Goal: Information Seeking & Learning: Learn about a topic

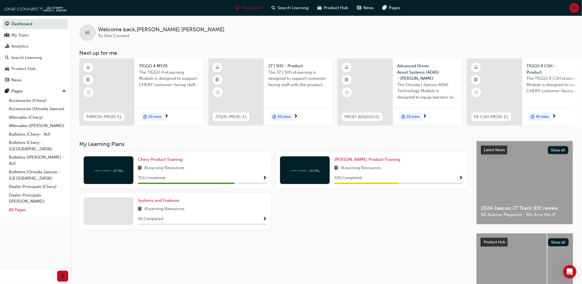
click at [22, 205] on link "All Pages" at bounding box center [38, 209] width 62 height 9
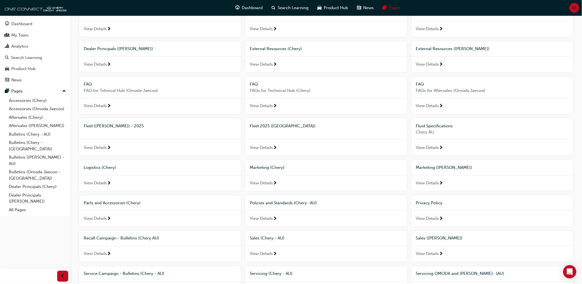
scroll to position [153, 0]
click at [444, 50] on span "External Resources (Omoda Jaecoo)" at bounding box center [453, 48] width 74 height 5
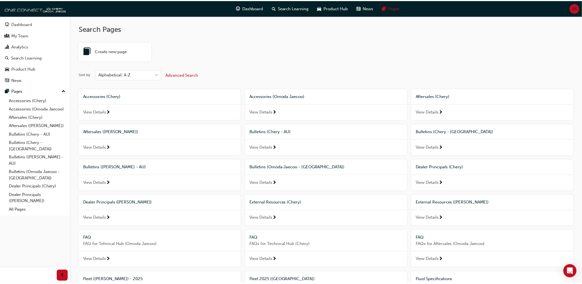
scroll to position [153, 0]
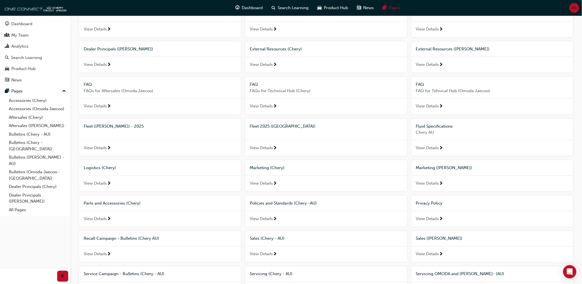
click at [277, 49] on span "External Resources (Chery)" at bounding box center [276, 48] width 52 height 5
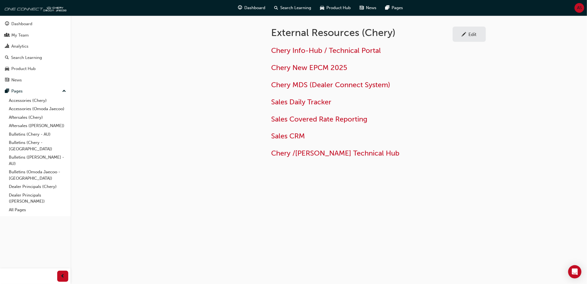
click at [469, 36] on div "Edit" at bounding box center [473, 35] width 8 height 6
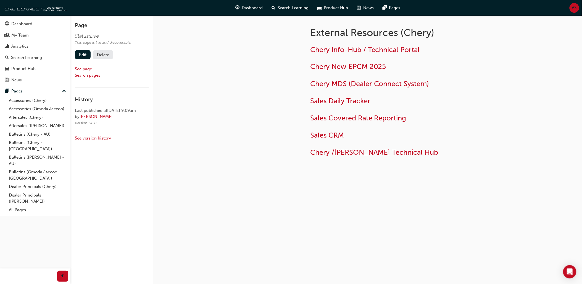
click at [103, 54] on button "Delete" at bounding box center [103, 54] width 20 height 9
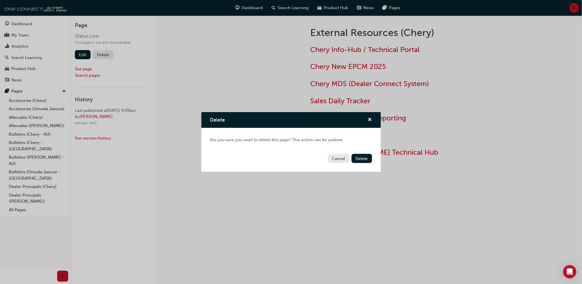
click at [372, 115] on div "Delete" at bounding box center [291, 120] width 180 height 16
click at [371, 117] on span "cross-icon" at bounding box center [370, 119] width 4 height 5
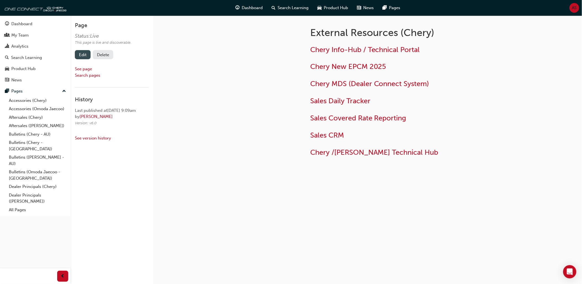
click at [84, 54] on link "Edit" at bounding box center [83, 54] width 16 height 9
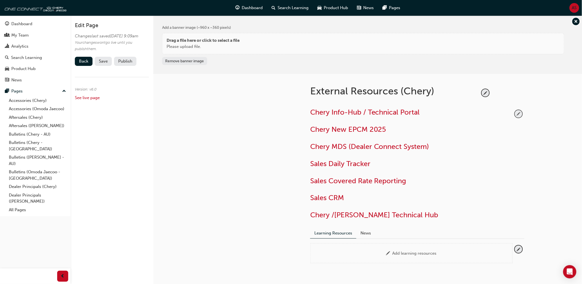
click at [518, 111] on span "pencil-icon" at bounding box center [518, 113] width 7 height 7
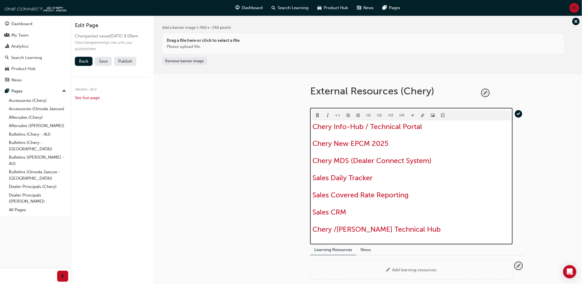
click at [425, 129] on h2 "Chery Info-Hub / Technical Portal" at bounding box center [412, 126] width 198 height 9
click at [444, 230] on h2 "Chery /Omoda Jaecoo Technical Hub" at bounding box center [412, 229] width 198 height 9
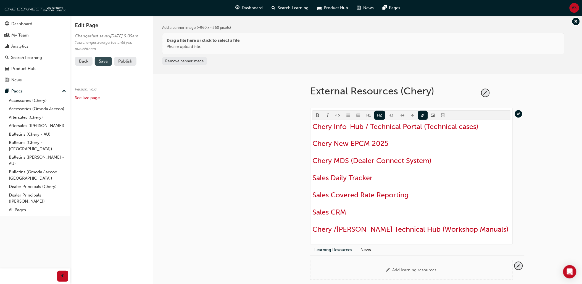
click at [109, 66] on button "Save" at bounding box center [103, 61] width 17 height 9
click at [128, 65] on button "Publish" at bounding box center [125, 61] width 22 height 9
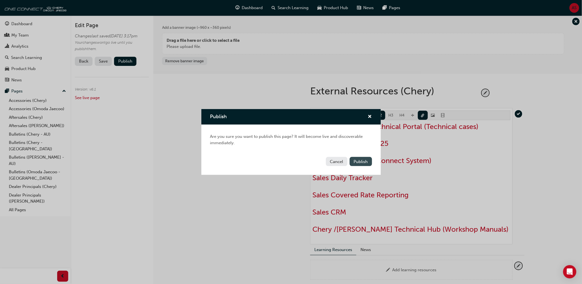
click at [362, 164] on button "Publish" at bounding box center [361, 161] width 22 height 9
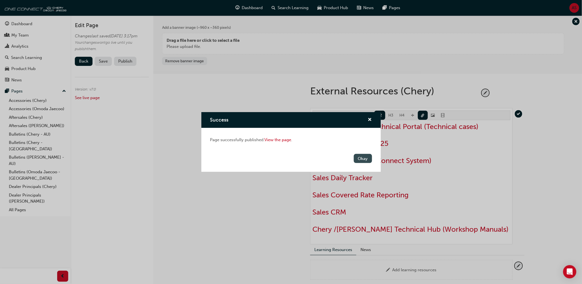
click at [363, 160] on button "Okay" at bounding box center [363, 158] width 18 height 9
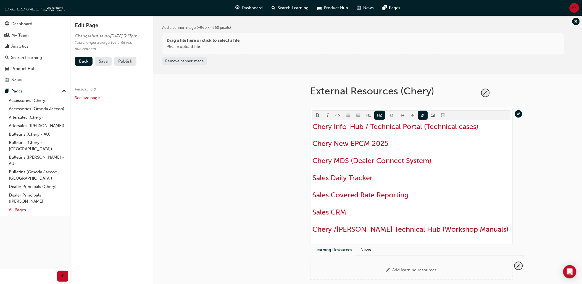
click at [24, 206] on link "All Pages" at bounding box center [38, 209] width 62 height 9
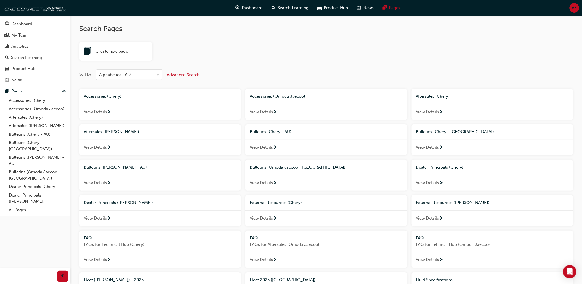
click at [453, 205] on span "External Resources (Omoda Jaecoo)" at bounding box center [453, 202] width 74 height 5
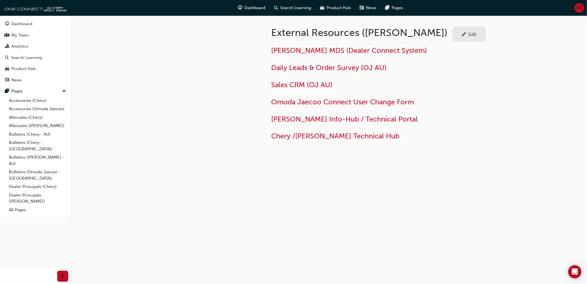
click at [463, 35] on span "pencil-icon" at bounding box center [464, 35] width 5 height 6
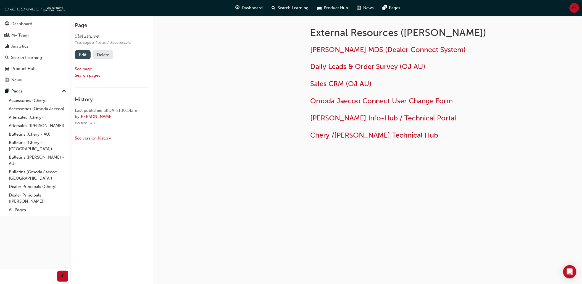
click at [77, 54] on link "Edit" at bounding box center [83, 54] width 16 height 9
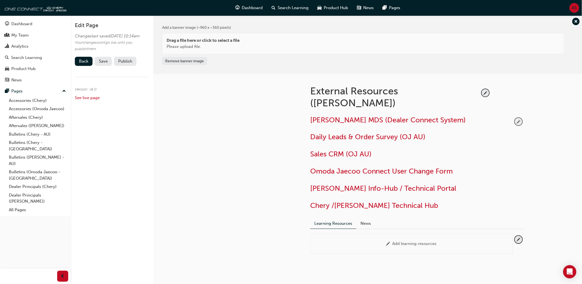
click at [516, 118] on button "button" at bounding box center [518, 121] width 7 height 7
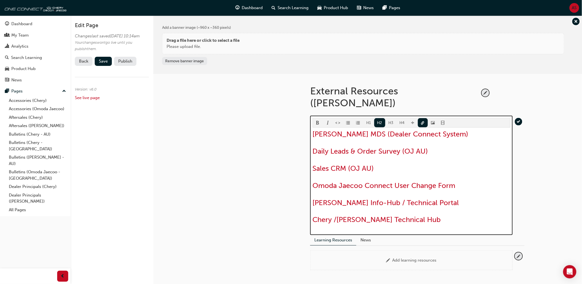
click at [463, 198] on h2 "Omoda Jaecoo Info-Hub / Technical Portal" at bounding box center [412, 202] width 198 height 9
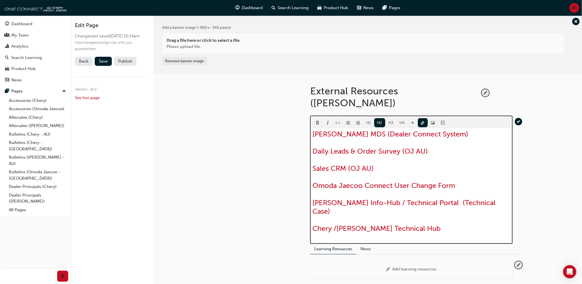
click at [443, 224] on h2 "Chery /Omoda Jaecoo Technical Hub" at bounding box center [412, 228] width 198 height 9
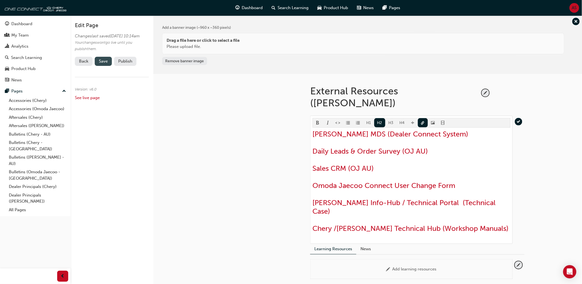
click at [107, 64] on span "Save" at bounding box center [103, 61] width 9 height 5
click at [132, 66] on button "Publish" at bounding box center [125, 61] width 22 height 9
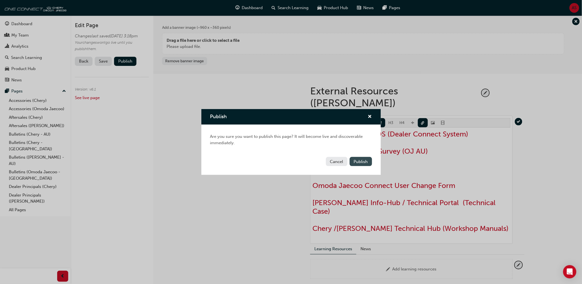
click at [364, 165] on button "Publish" at bounding box center [361, 161] width 22 height 9
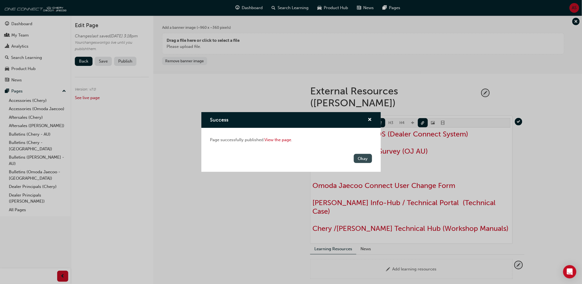
click at [361, 160] on button "Okay" at bounding box center [363, 158] width 18 height 9
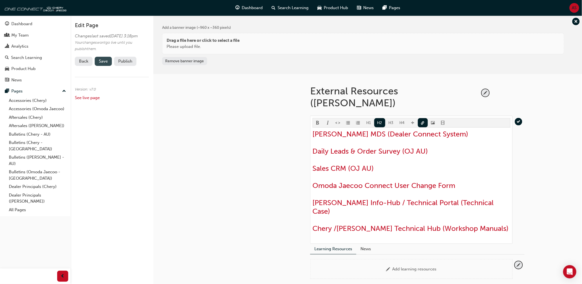
click at [105, 64] on span "Save" at bounding box center [103, 61] width 9 height 5
click at [126, 66] on button "Publish" at bounding box center [125, 61] width 22 height 9
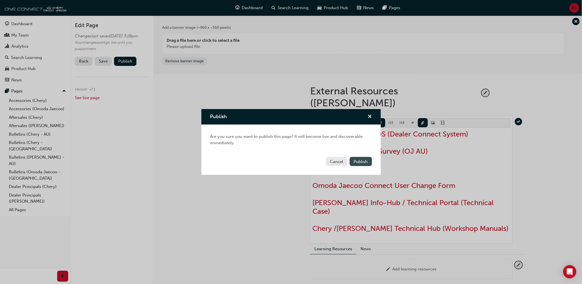
click at [366, 159] on span "Publish" at bounding box center [361, 161] width 14 height 5
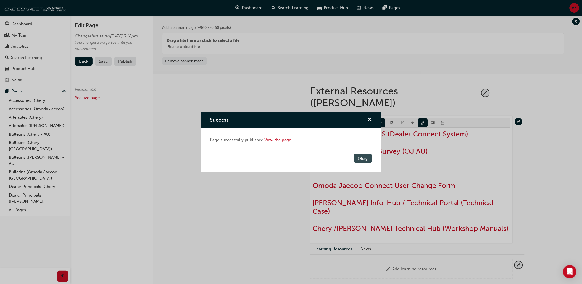
click at [365, 159] on button "Okay" at bounding box center [363, 158] width 18 height 9
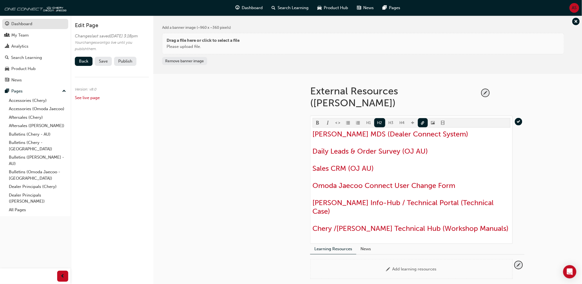
click at [26, 22] on div "Dashboard" at bounding box center [21, 24] width 21 height 6
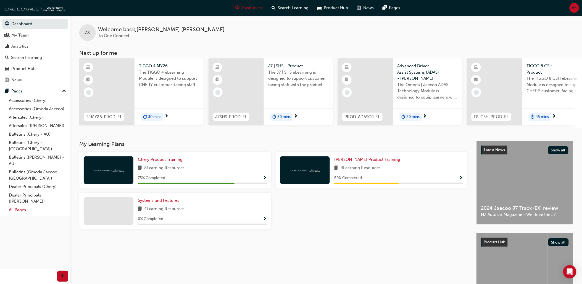
click at [23, 205] on link "All Pages" at bounding box center [38, 209] width 62 height 9
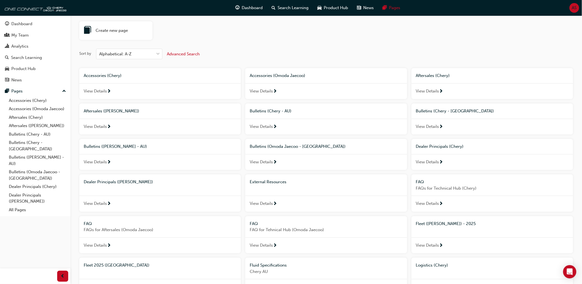
scroll to position [31, 0]
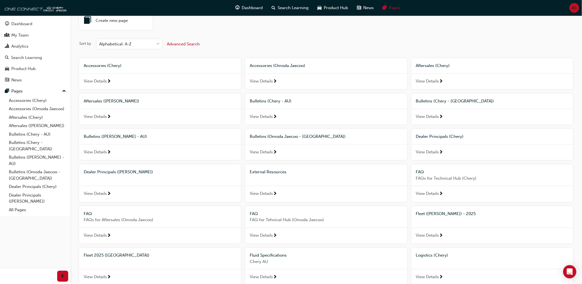
click at [276, 173] on span "External Resources" at bounding box center [268, 171] width 37 height 5
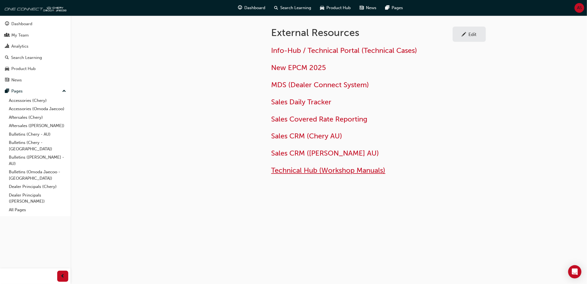
click at [293, 172] on span "Technical Hub (Workshop Manuals)" at bounding box center [328, 170] width 114 height 9
click at [22, 26] on div "Dashboard" at bounding box center [21, 24] width 21 height 6
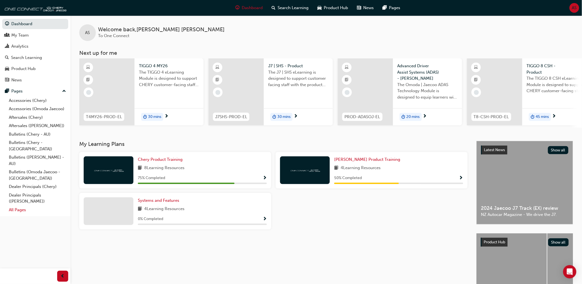
click at [23, 205] on link "All Pages" at bounding box center [38, 209] width 62 height 9
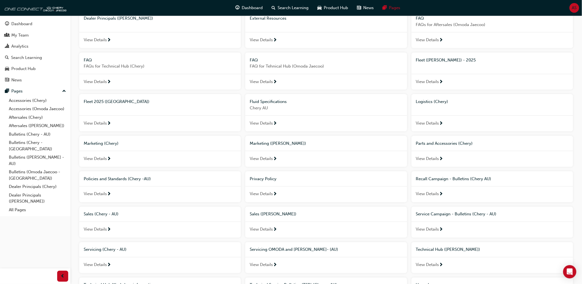
scroll to position [215, 0]
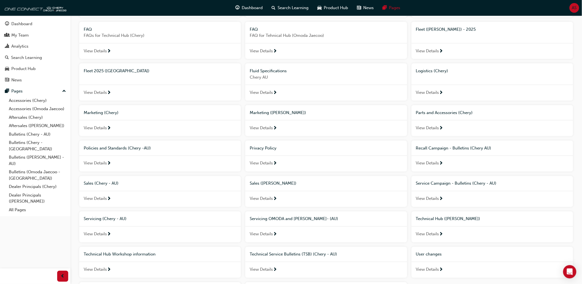
click at [449, 221] on span "Technical Hub ([PERSON_NAME])" at bounding box center [448, 218] width 64 height 5
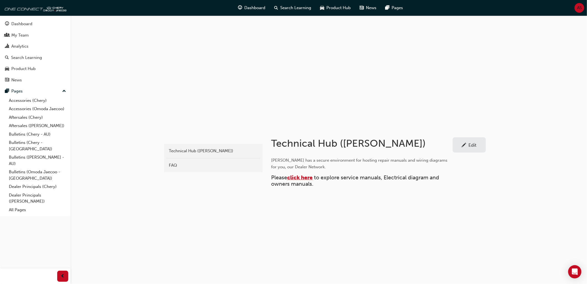
click at [296, 177] on span "click here" at bounding box center [299, 177] width 25 height 6
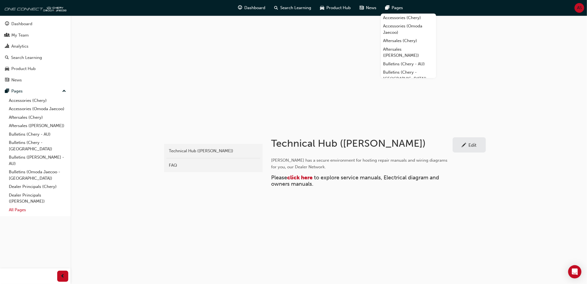
click at [21, 207] on link "All Pages" at bounding box center [38, 209] width 62 height 9
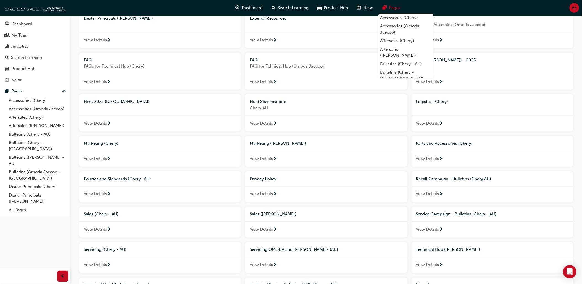
scroll to position [245, 0]
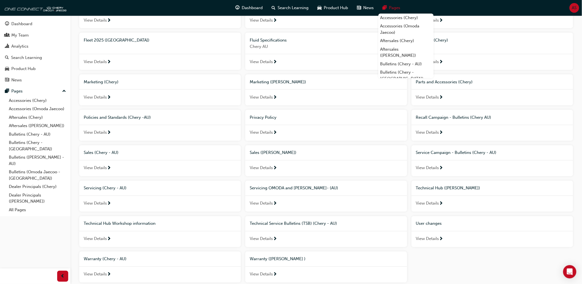
click at [140, 225] on span "Technical Hub Workshop information" at bounding box center [120, 223] width 72 height 5
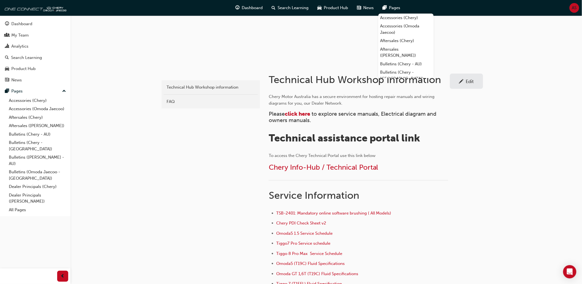
scroll to position [61, 0]
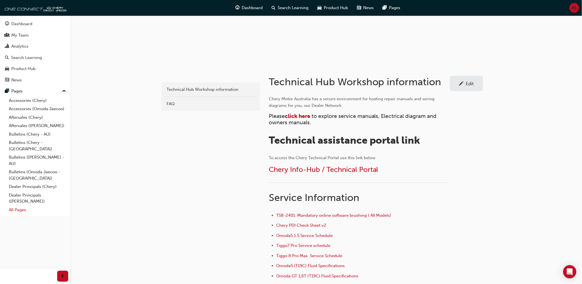
click at [18, 205] on link "All Pages" at bounding box center [38, 209] width 62 height 9
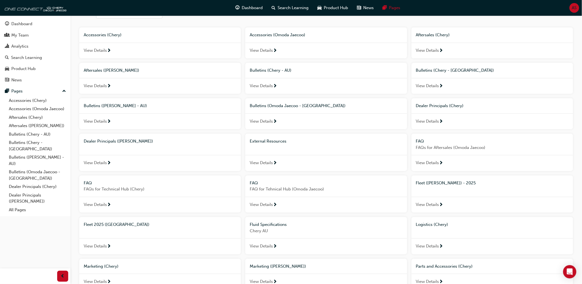
click at [275, 141] on span "External Resources" at bounding box center [268, 140] width 37 height 5
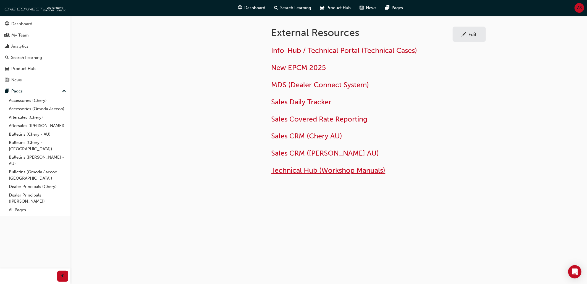
click at [364, 172] on span "Technical Hub (Workshop Manuals)" at bounding box center [328, 170] width 114 height 9
